Goal: Transaction & Acquisition: Download file/media

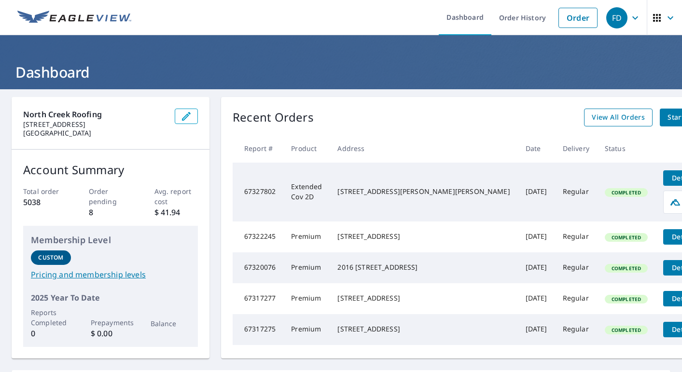
click at [592, 116] on span "View All Orders" at bounding box center [618, 118] width 53 height 12
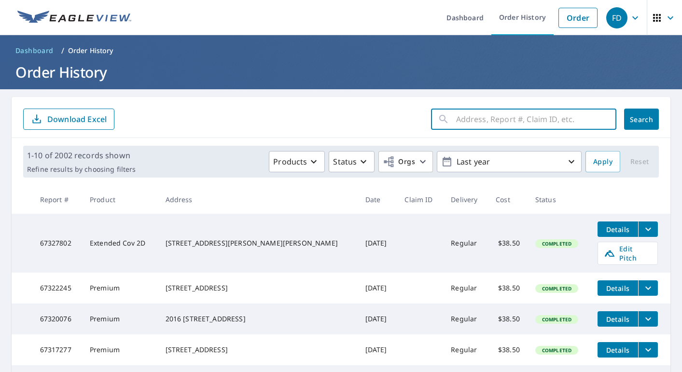
click at [459, 121] on input "text" at bounding box center [536, 119] width 160 height 27
paste input "[STREET_ADDRESS]"
type input "[STREET_ADDRESS]"
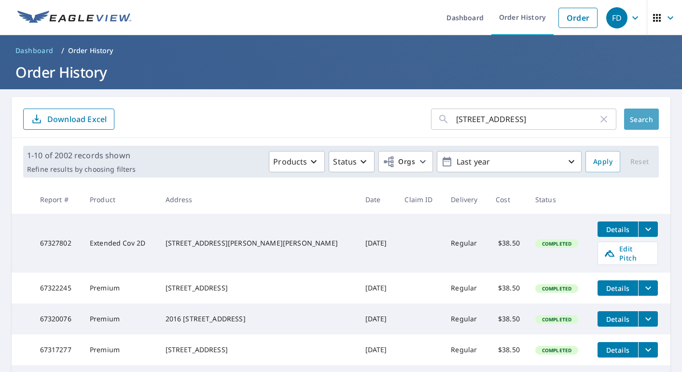
click at [635, 118] on span "Search" at bounding box center [641, 119] width 19 height 9
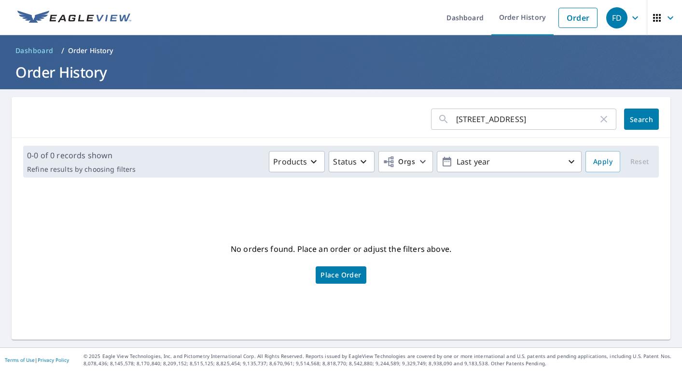
click at [556, 116] on input "[STREET_ADDRESS]" at bounding box center [527, 119] width 142 height 27
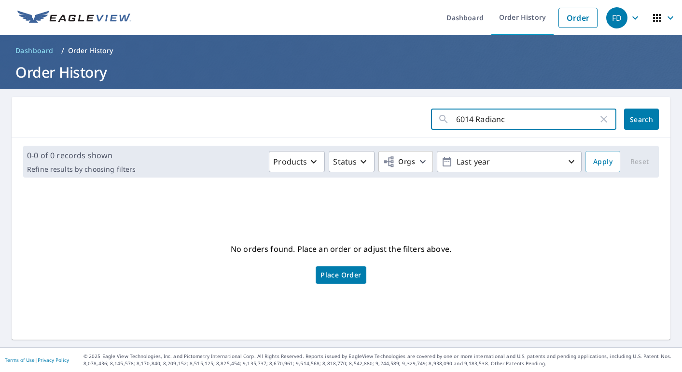
type input "6014 Radiance"
click button "Search" at bounding box center [641, 119] width 35 height 21
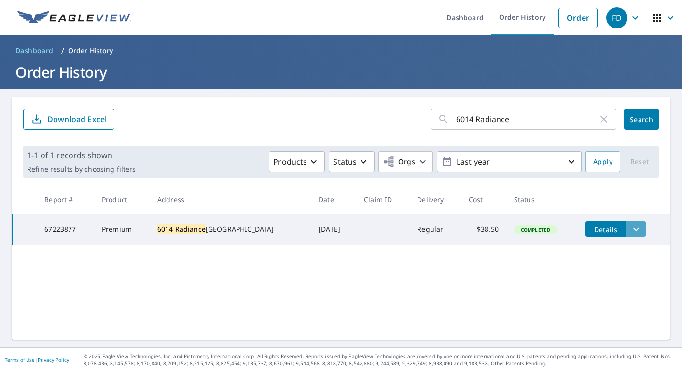
click at [636, 226] on icon "filesDropdownBtn-67223877" at bounding box center [637, 230] width 12 height 12
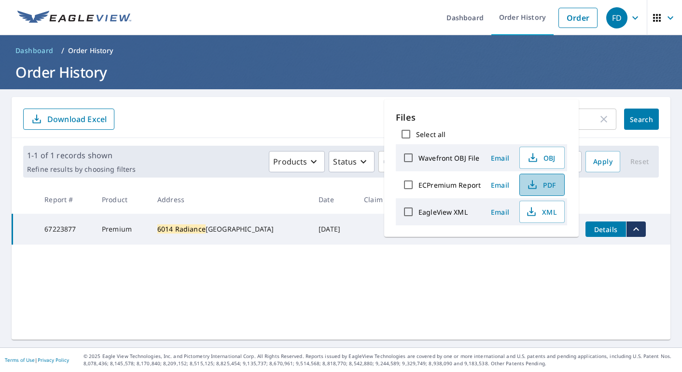
click at [546, 182] on span "PDF" at bounding box center [541, 185] width 31 height 12
click at [330, 117] on form "6014 Radiance ​ Search Download Excel" at bounding box center [341, 119] width 636 height 21
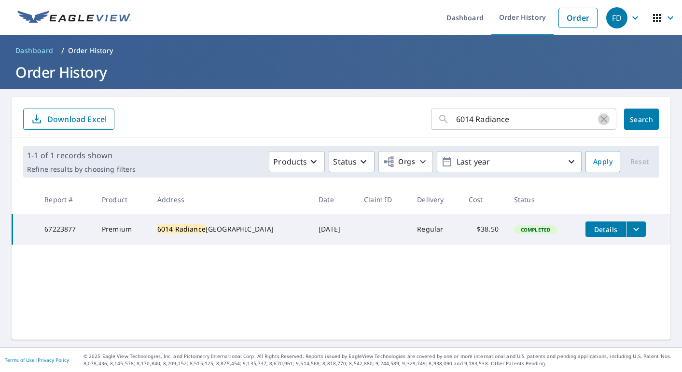
click at [604, 118] on icon "button" at bounding box center [604, 119] width 7 height 7
click at [489, 119] on input "text" at bounding box center [536, 119] width 160 height 27
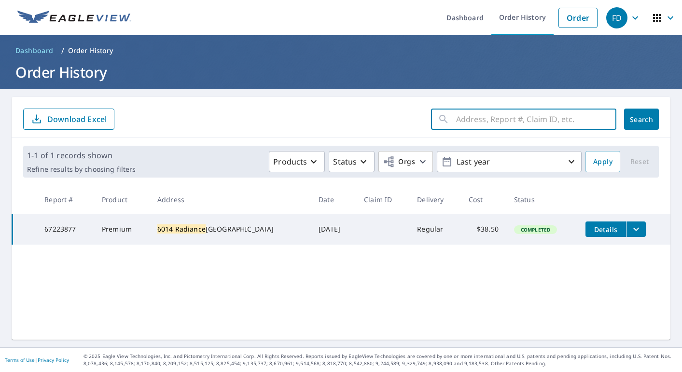
paste input "[STREET_ADDRESS]"
type input "4325 137th"
click button "Search" at bounding box center [641, 119] width 35 height 21
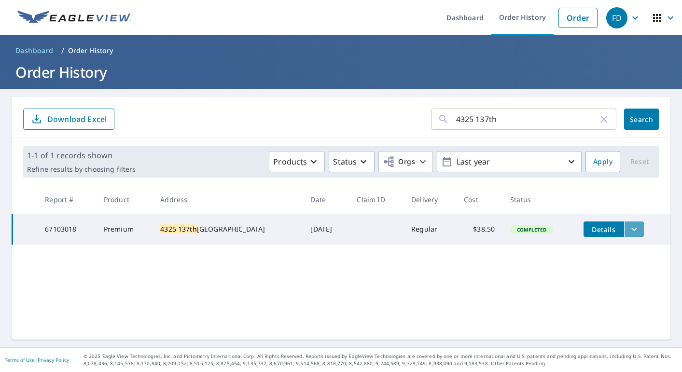
click at [632, 228] on icon "filesDropdownBtn-67103018" at bounding box center [635, 230] width 12 height 12
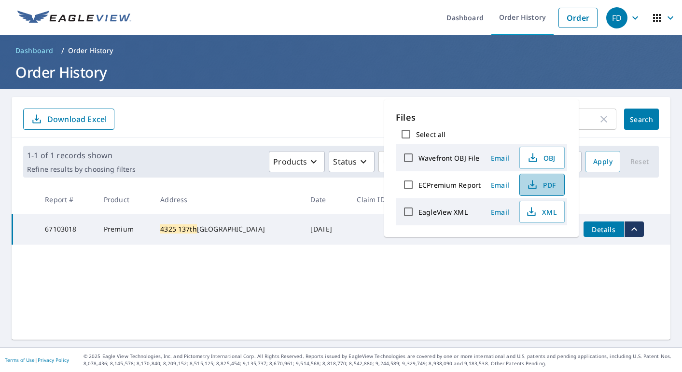
click at [549, 183] on span "PDF" at bounding box center [541, 185] width 31 height 12
